Goal: Information Seeking & Learning: Check status

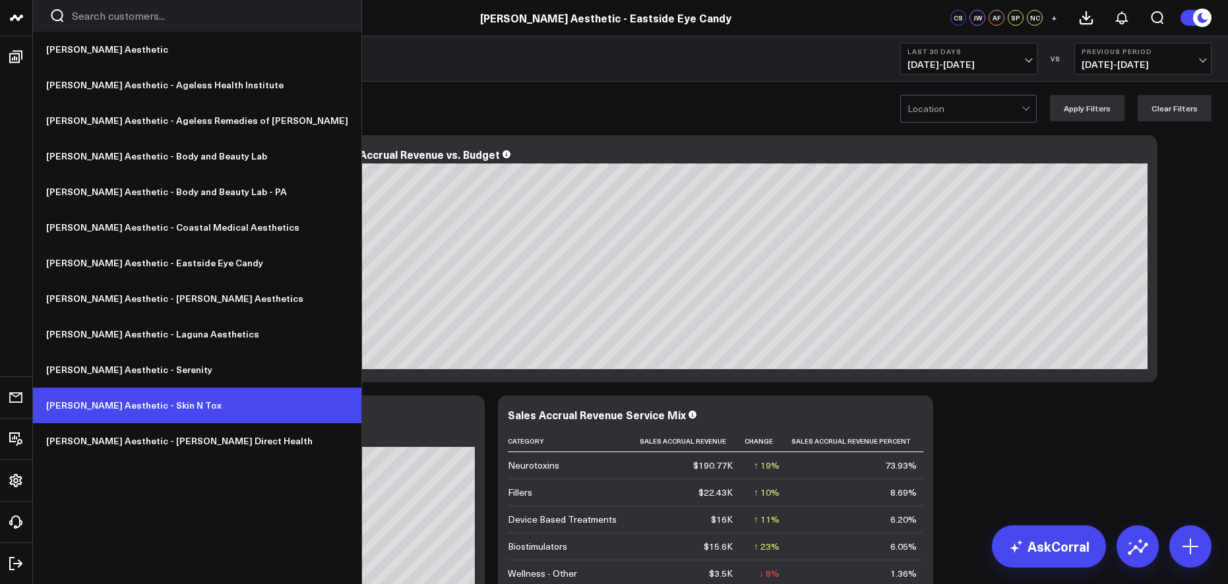
click at [154, 398] on link "[PERSON_NAME] Aesthetic - Skin N Tox" at bounding box center [197, 406] width 328 height 36
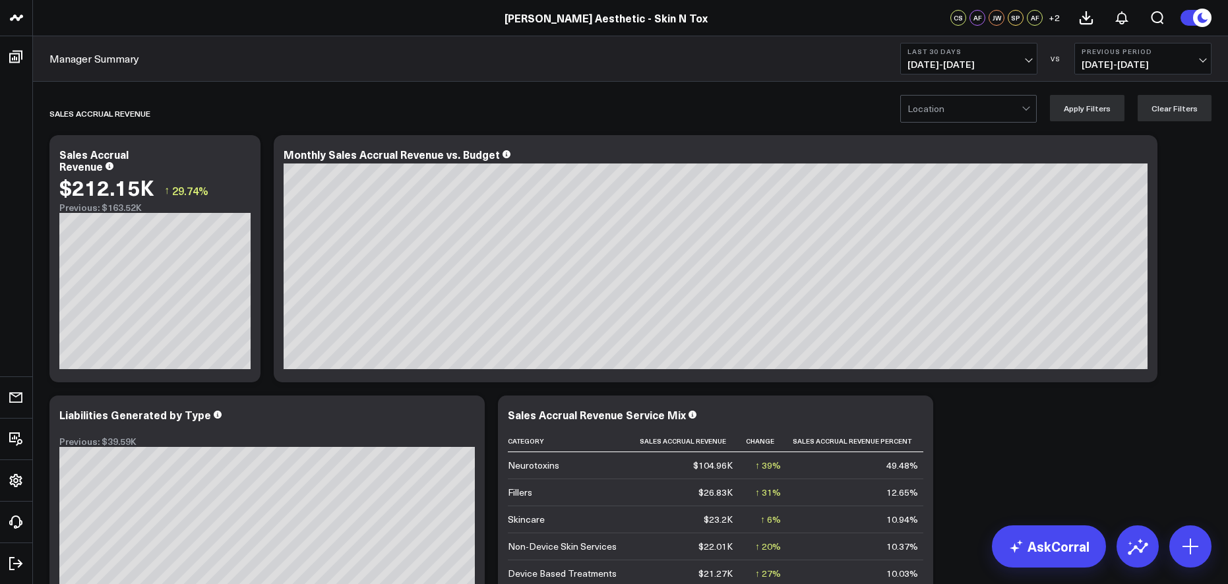
click at [962, 67] on span "09/09/25 - 10/08/25" at bounding box center [968, 64] width 123 height 11
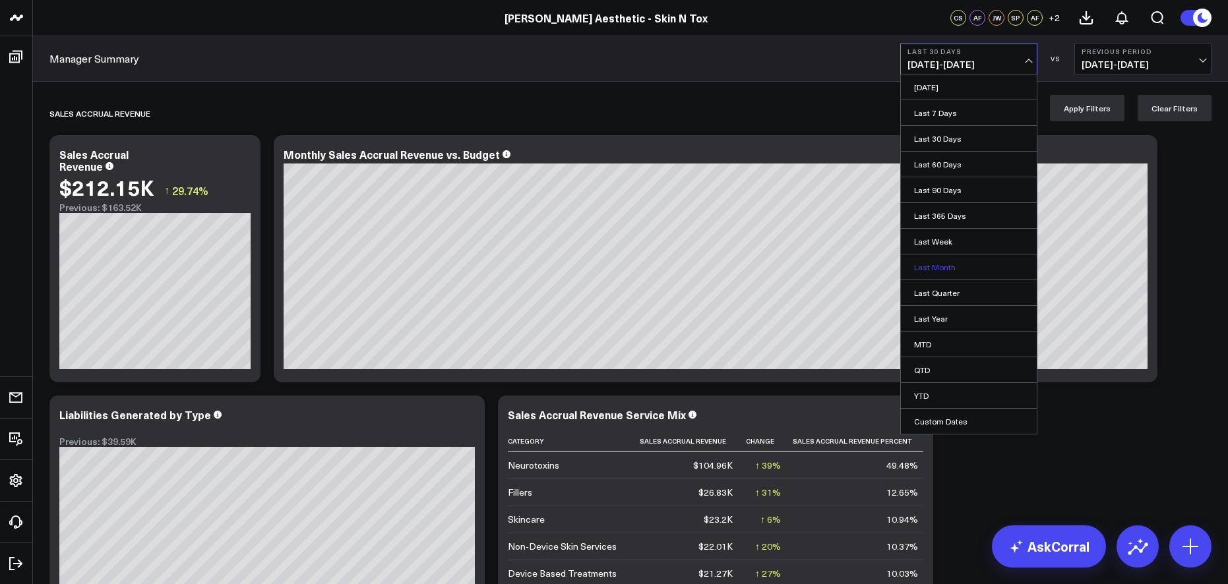
click at [944, 263] on link "Last Month" at bounding box center [969, 267] width 136 height 25
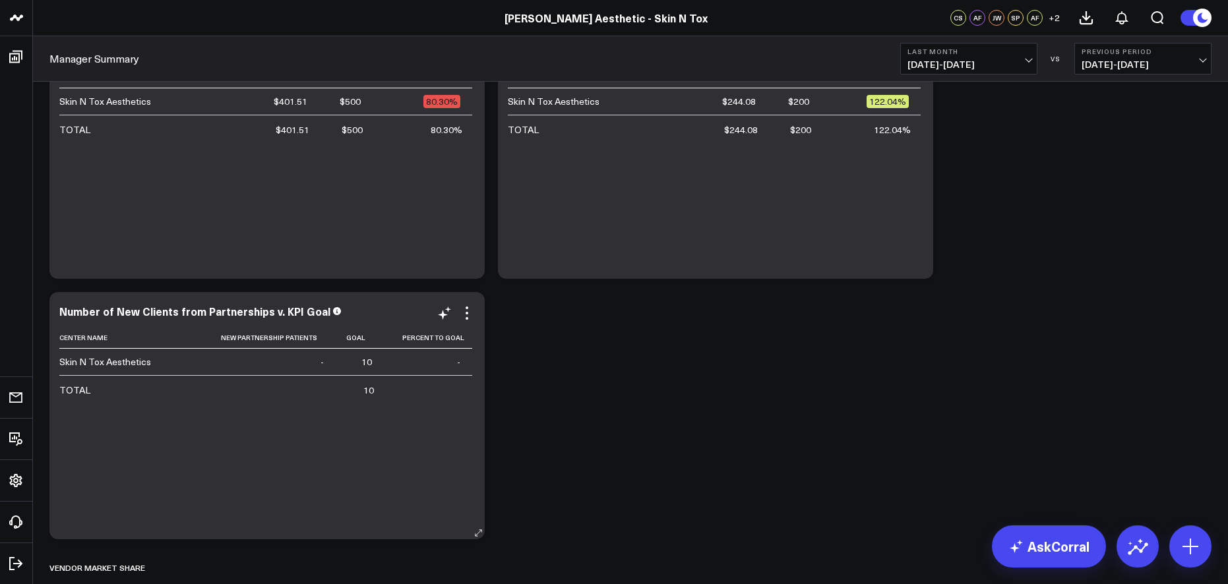
scroll to position [3672, 0]
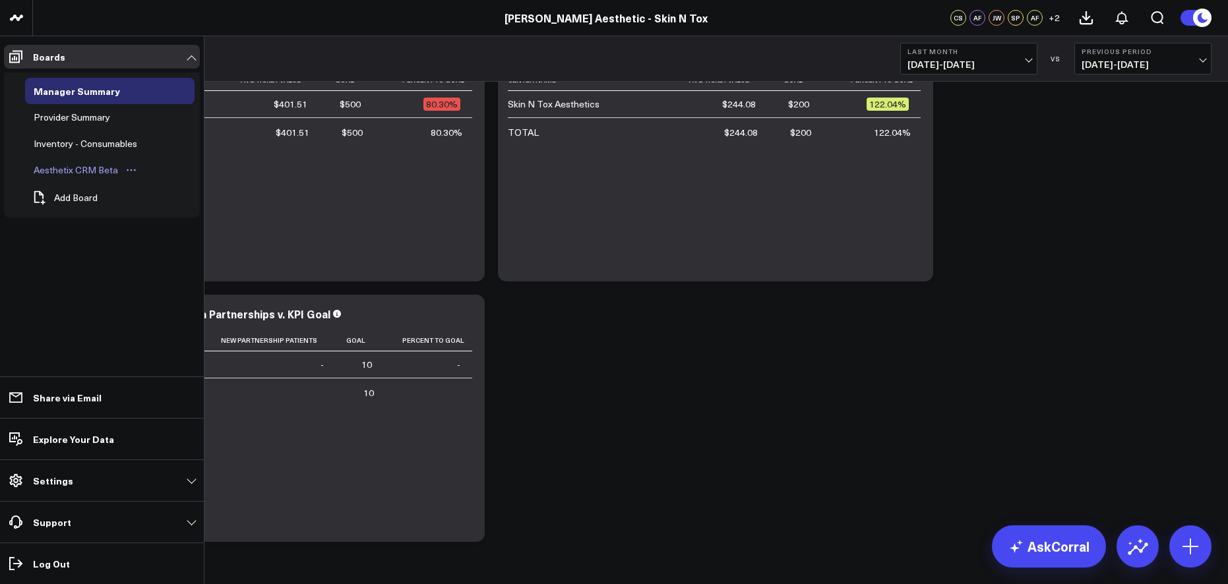
click at [68, 169] on div "Aesthetix CRM Beta" at bounding box center [75, 170] width 91 height 16
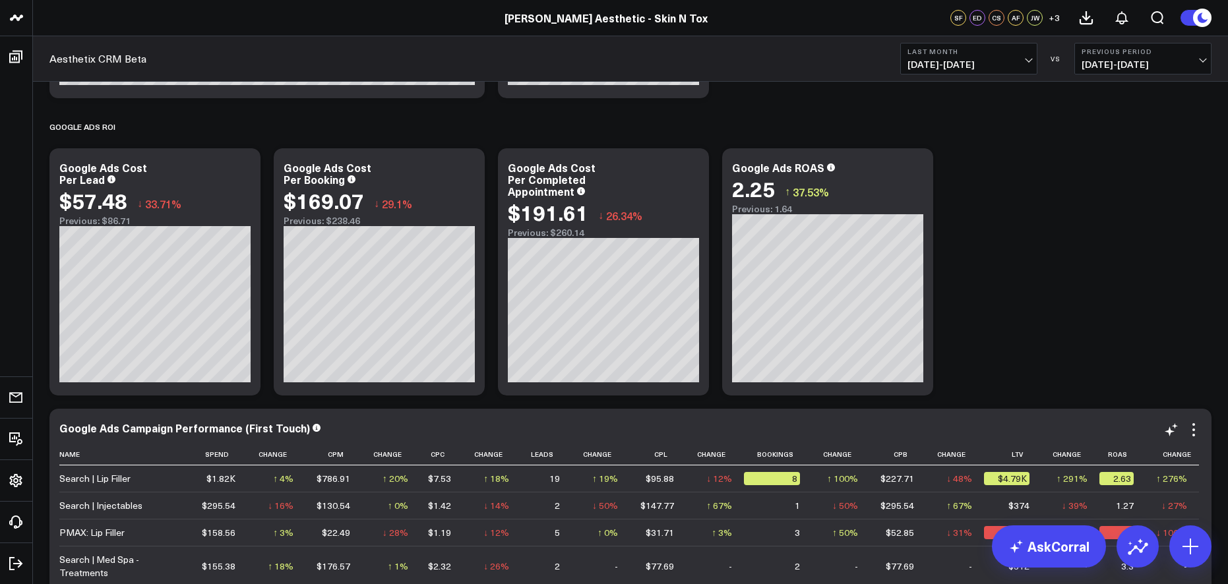
scroll to position [3511, 0]
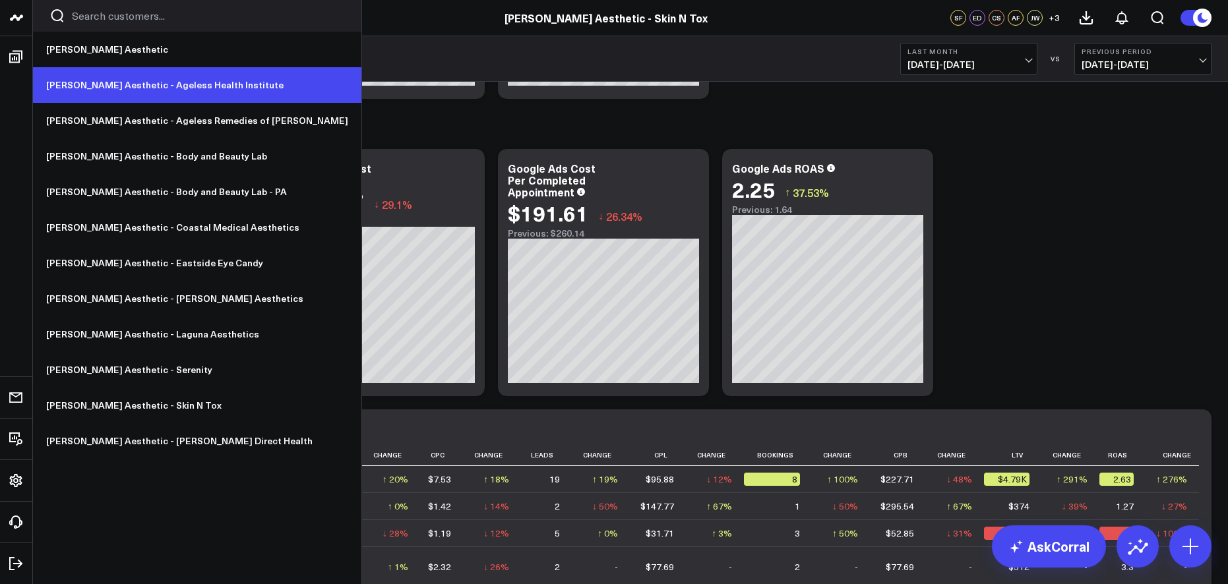
click at [115, 80] on link "[PERSON_NAME] Aesthetic - Ageless Health Institute" at bounding box center [197, 85] width 328 height 36
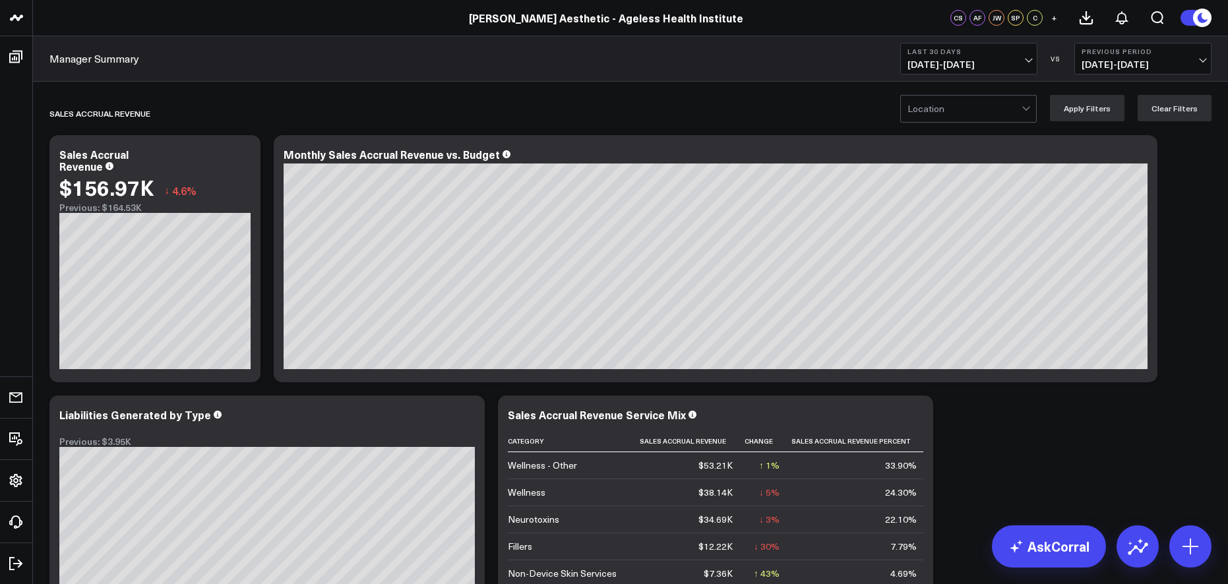
click at [1146, 60] on span "08/10/25 - 09/08/25" at bounding box center [1143, 64] width 123 height 11
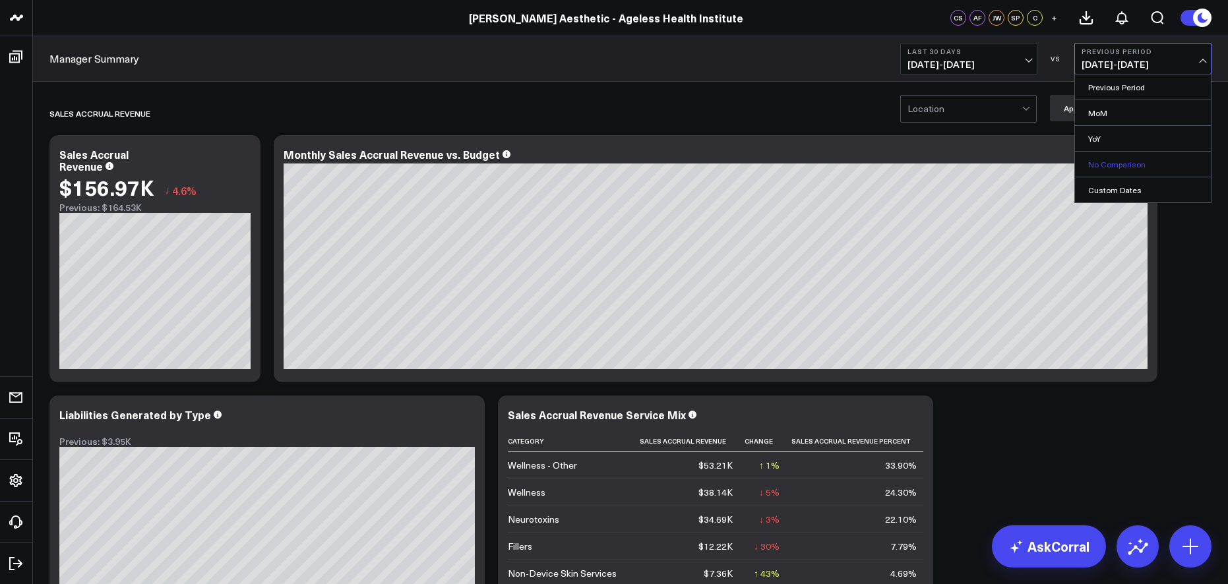
click at [1134, 158] on link "No Comparison" at bounding box center [1143, 164] width 136 height 25
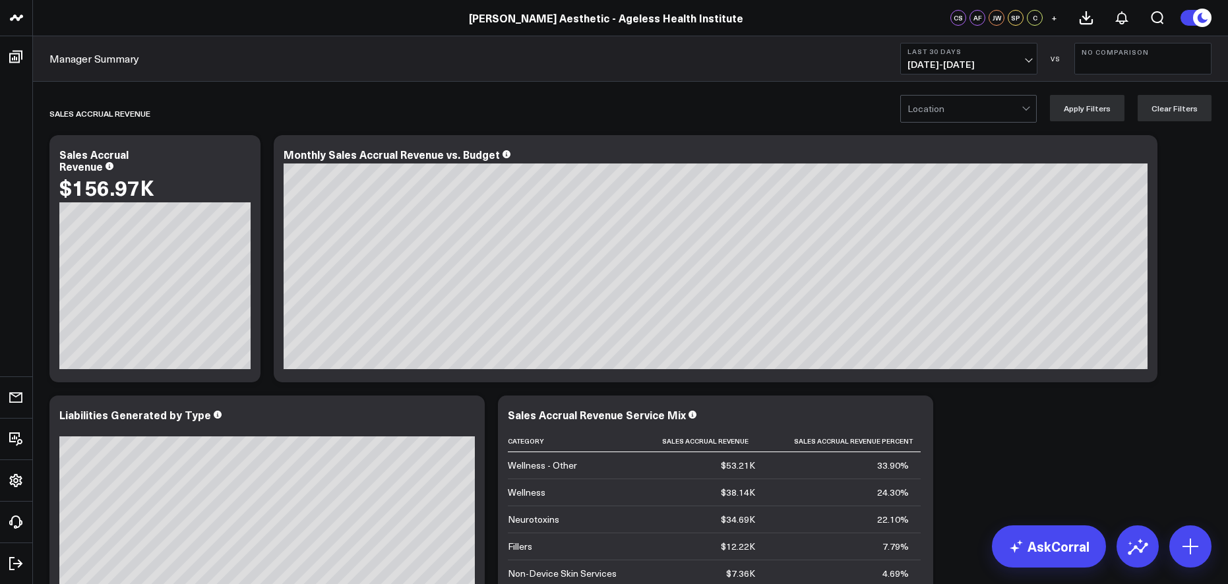
click at [1020, 57] on button "Last 30 Days 09/09/25 - 10/08/25" at bounding box center [968, 59] width 137 height 32
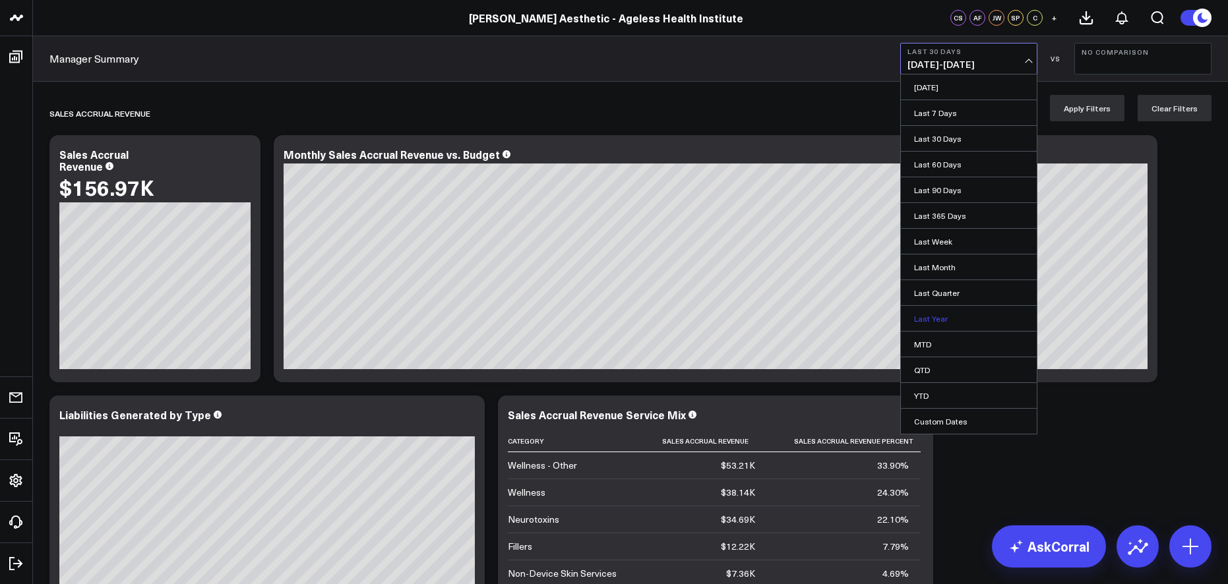
click at [940, 317] on link "Last Year" at bounding box center [969, 318] width 136 height 25
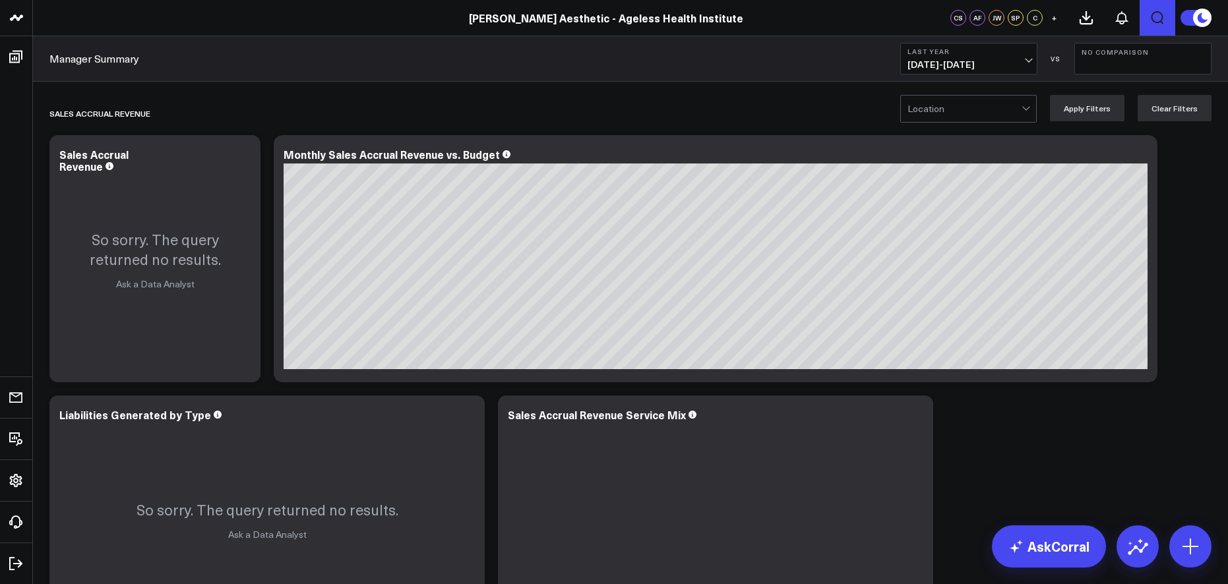
click at [1154, 18] on icon "Open search" at bounding box center [1158, 18] width 16 height 16
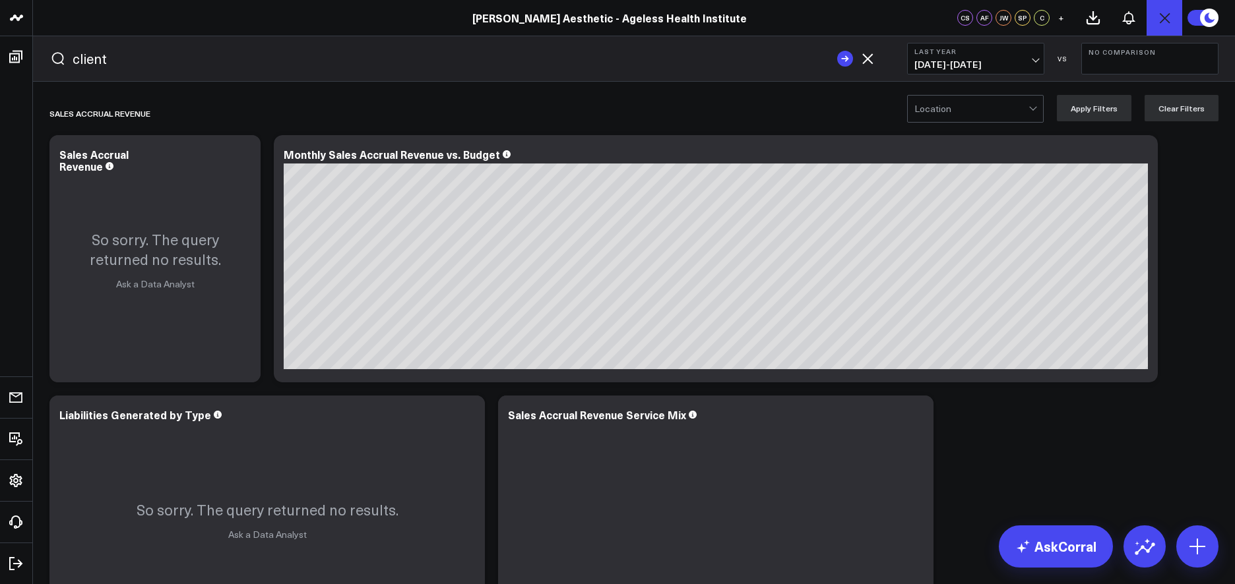
type input "client"
click at [837, 51] on button "submit" at bounding box center [845, 59] width 16 height 16
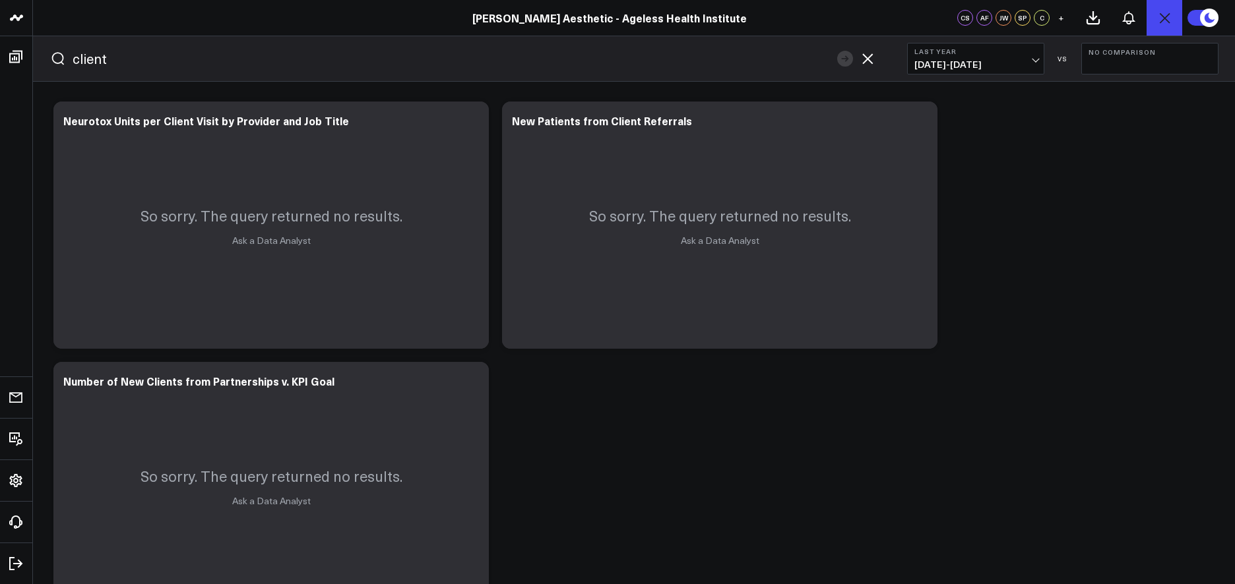
click at [1160, 16] on icon "Open search" at bounding box center [1164, 18] width 16 height 16
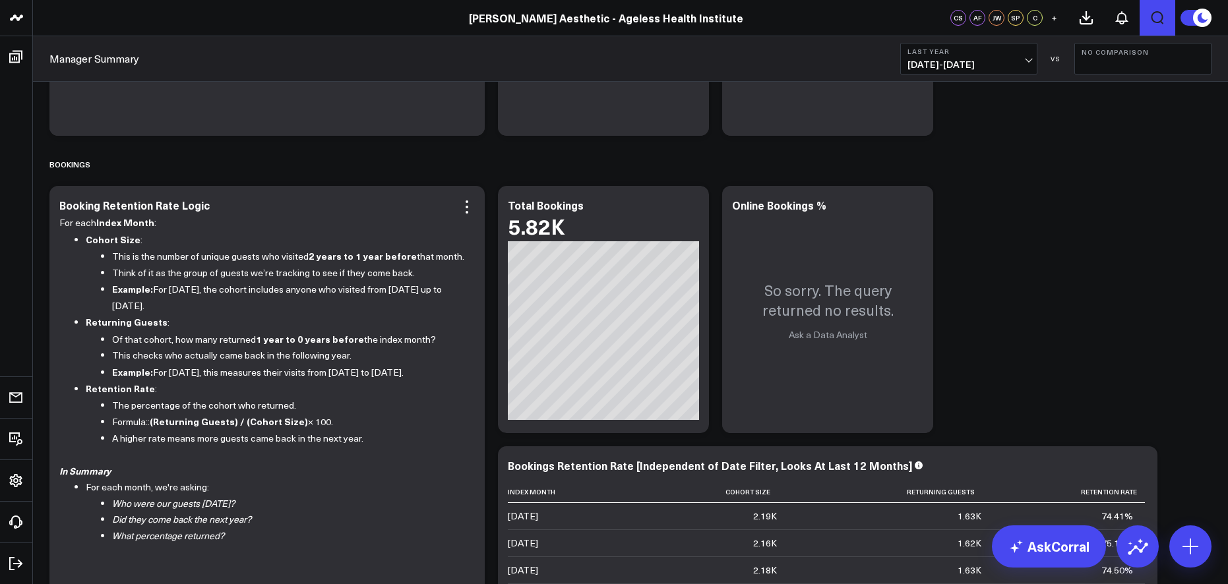
scroll to position [1064, 0]
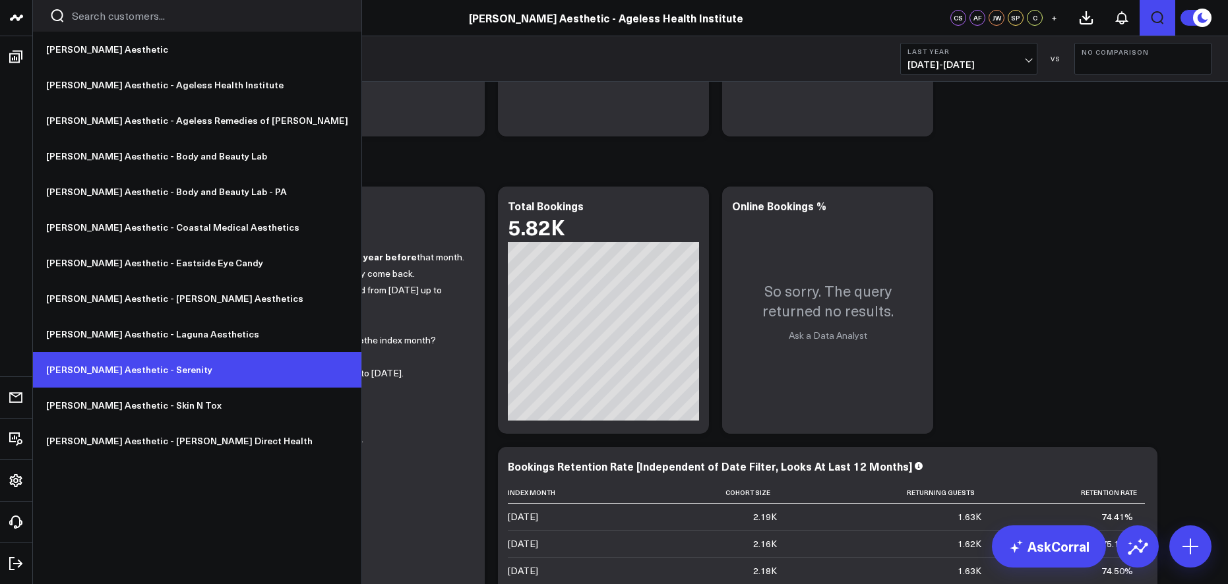
click at [109, 363] on link "[PERSON_NAME] Aesthetic - Serenity" at bounding box center [197, 370] width 328 height 36
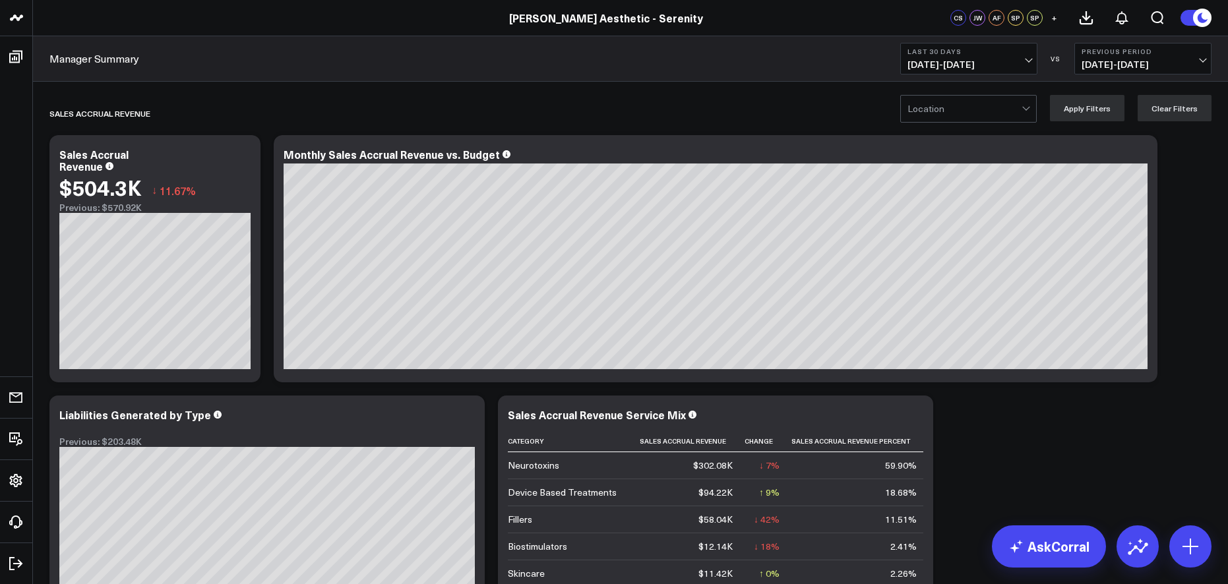
click at [978, 61] on span "09/09/25 - 10/08/25" at bounding box center [968, 64] width 123 height 11
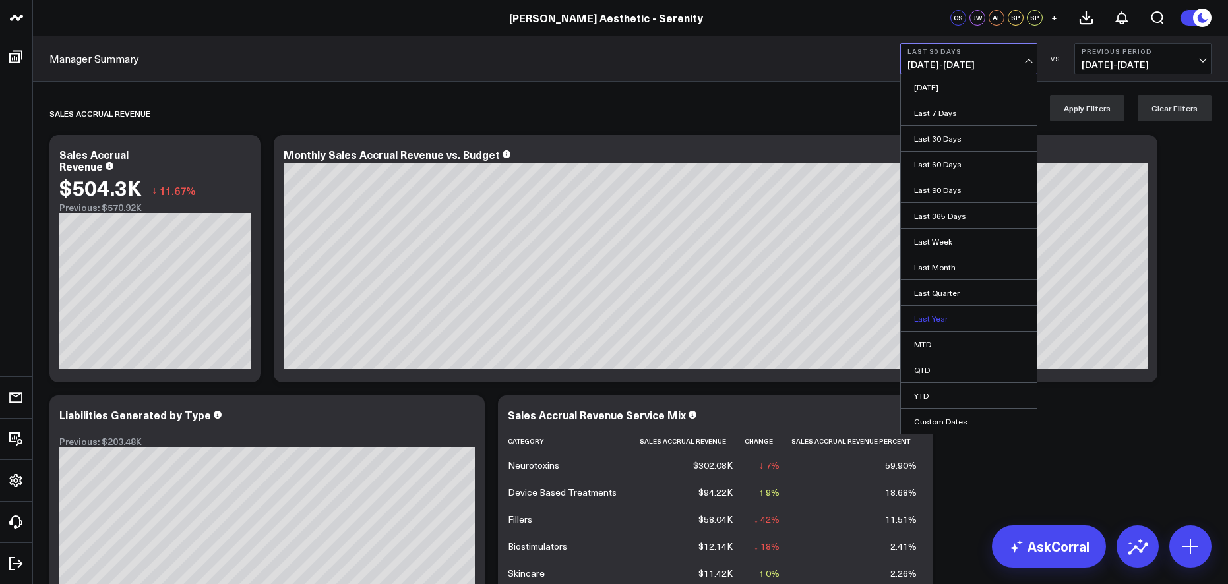
click at [971, 312] on link "Last Year" at bounding box center [969, 318] width 136 height 25
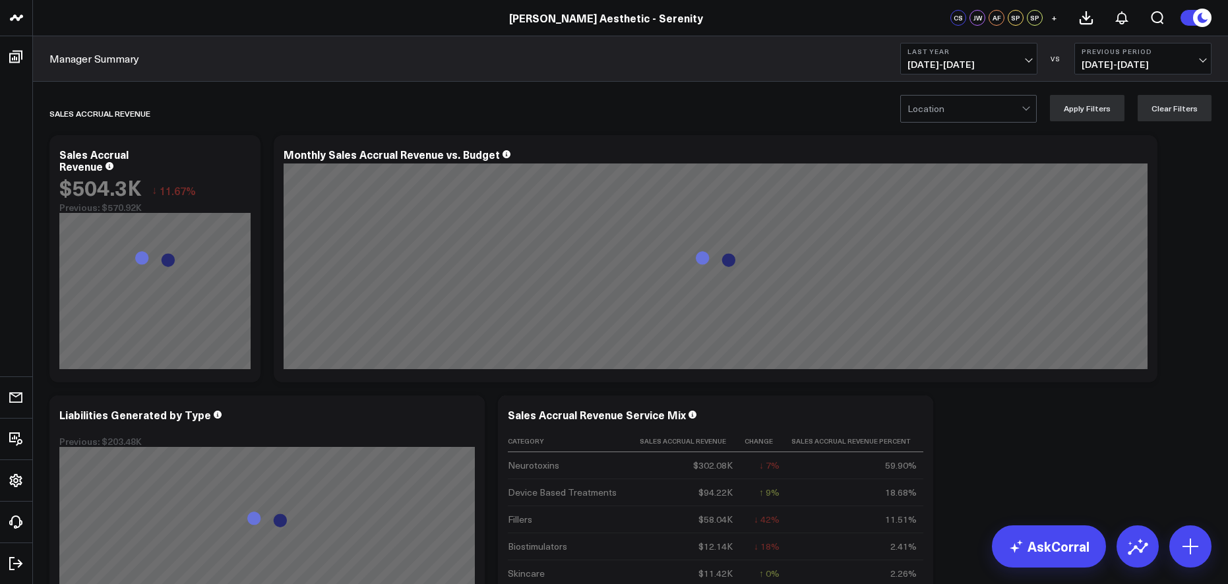
click at [1163, 59] on span "01/01/23 - 12/31/23" at bounding box center [1143, 64] width 123 height 11
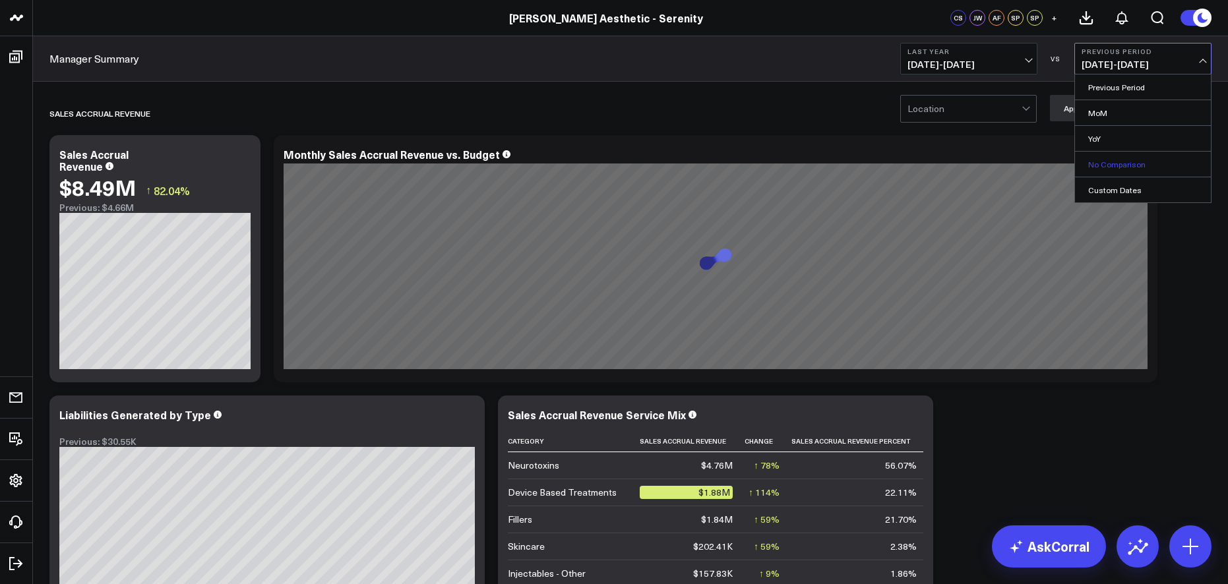
click at [1118, 160] on link "No Comparison" at bounding box center [1143, 164] width 136 height 25
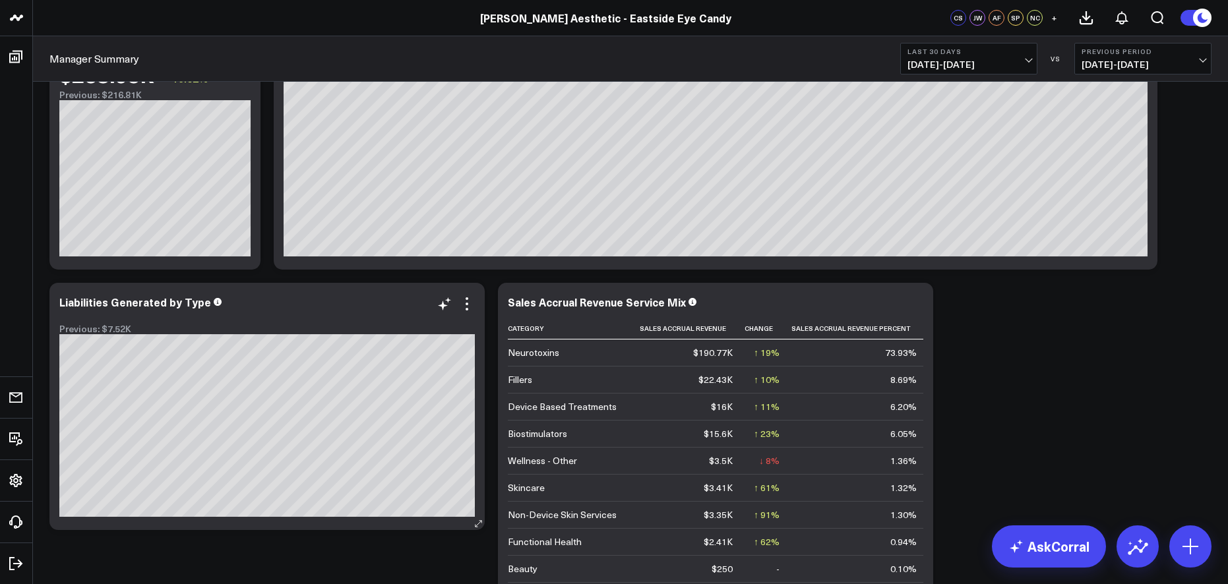
scroll to position [286, 0]
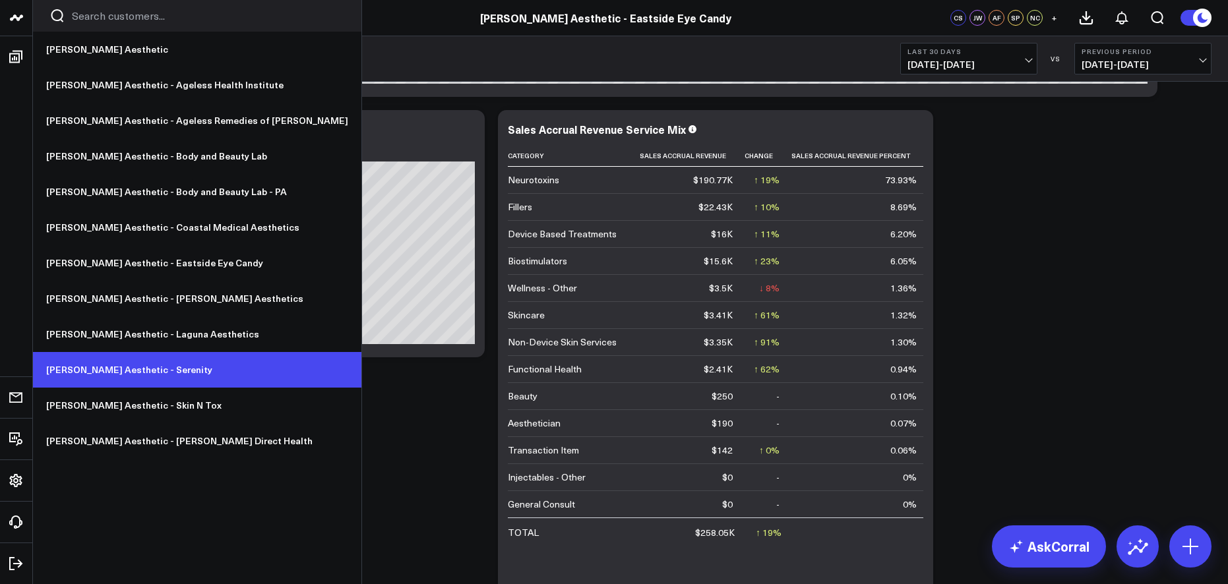
click at [119, 364] on link "[PERSON_NAME] Aesthetic - Serenity" at bounding box center [197, 370] width 328 height 36
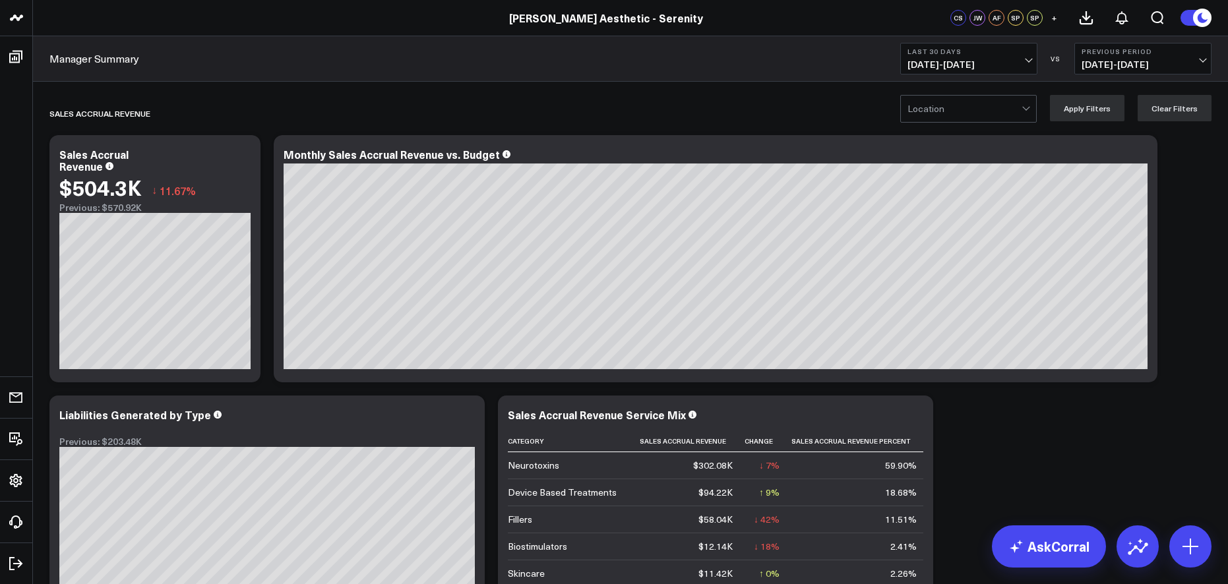
click at [964, 61] on span "[DATE] - [DATE]" at bounding box center [968, 64] width 123 height 11
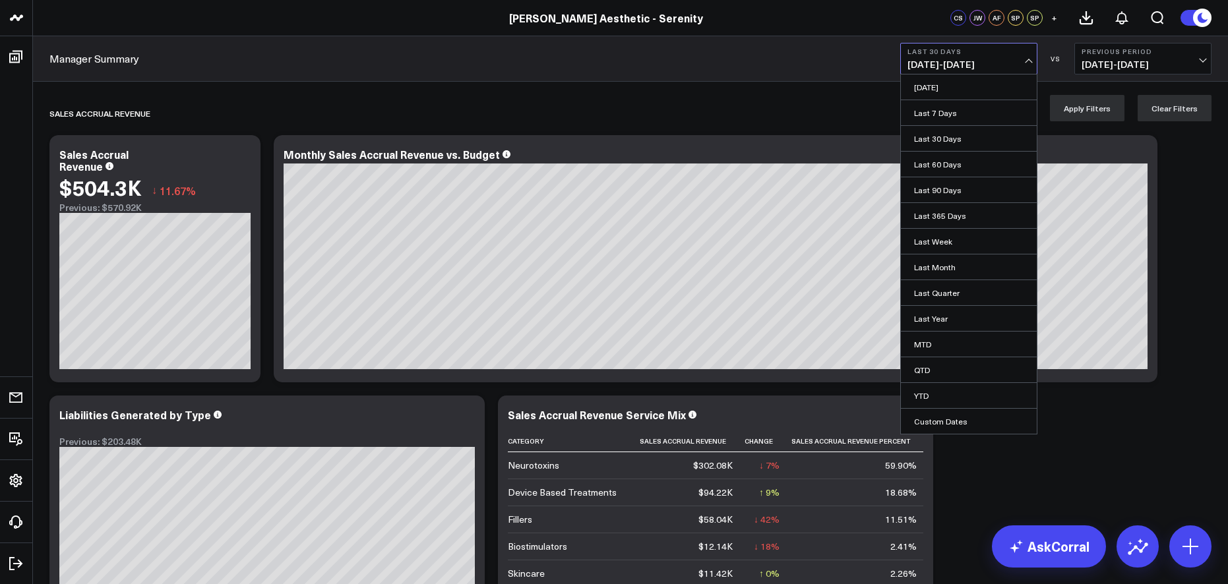
click at [935, 389] on link "YTD" at bounding box center [969, 395] width 136 height 25
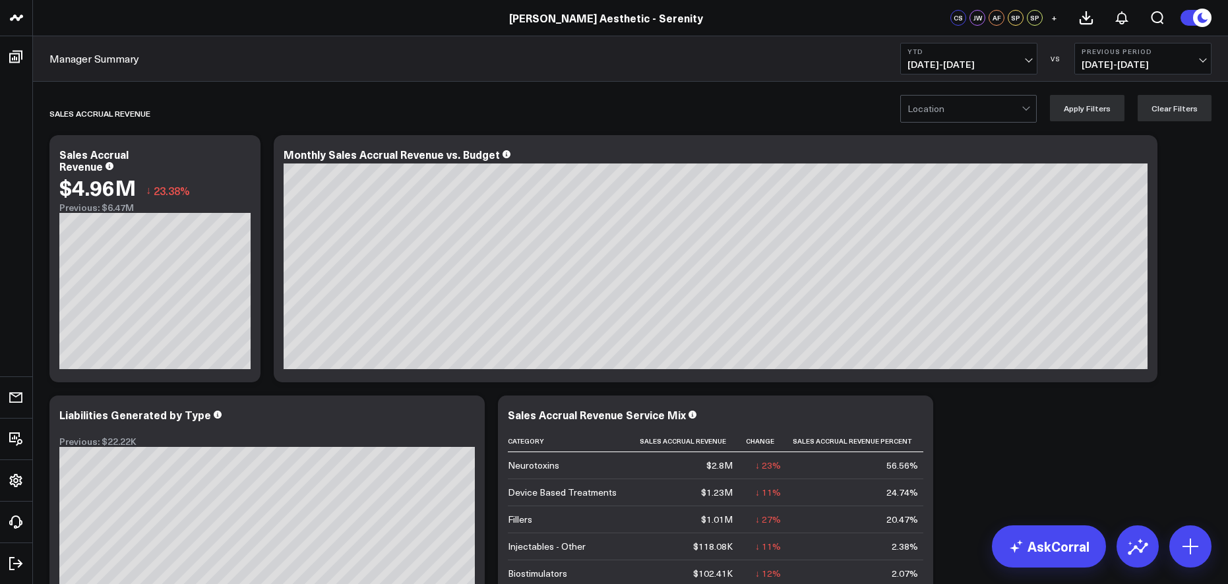
click at [1108, 41] on div "Manager Summary YTD [DATE] - [DATE] VS Previous Period [DATE] - [DATE]" at bounding box center [630, 59] width 1195 height 46
click at [1113, 57] on button "Previous Period [DATE] - [DATE]" at bounding box center [1142, 59] width 137 height 32
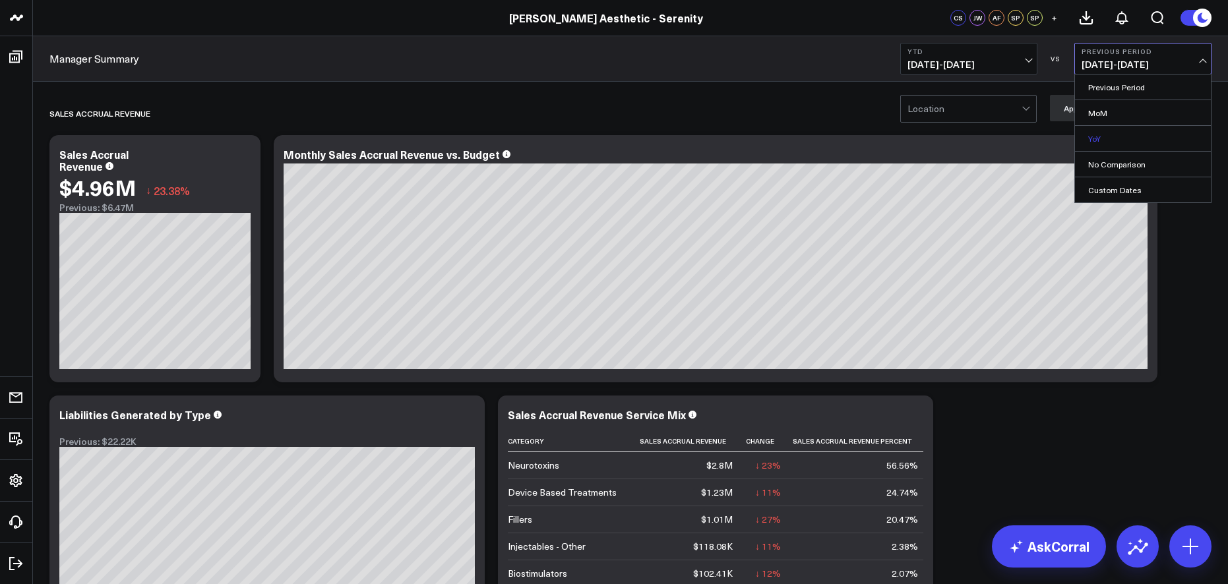
click at [1095, 138] on link "YoY" at bounding box center [1143, 138] width 136 height 25
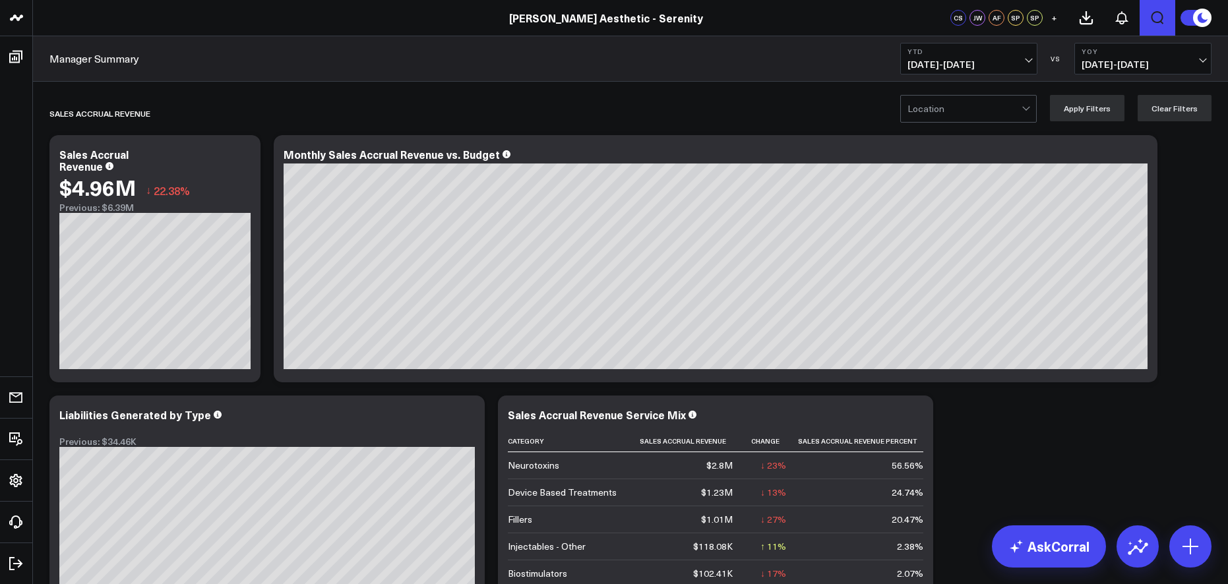
click at [1158, 10] on icon "Open search" at bounding box center [1158, 18] width 16 height 16
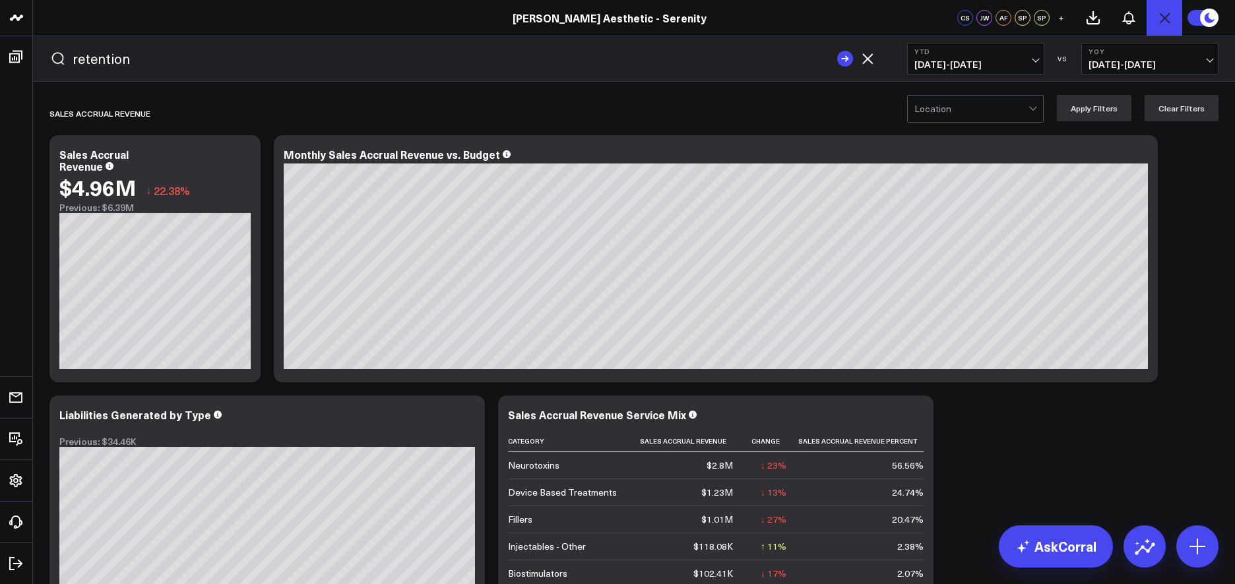
type input "retention"
click at [837, 51] on button "submit" at bounding box center [845, 59] width 16 height 16
